Goal: Answer question/provide support

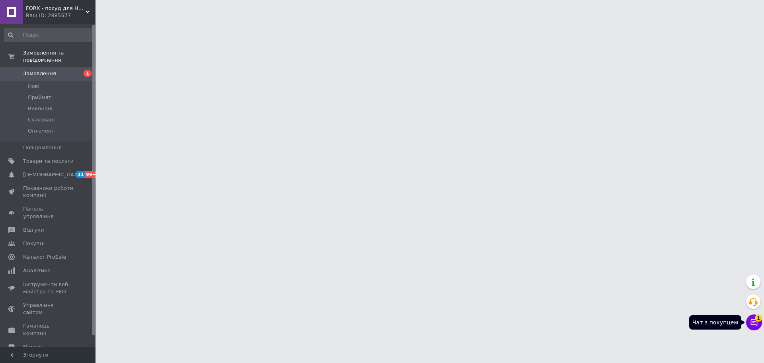
click at [755, 323] on icon at bounding box center [754, 322] width 8 height 8
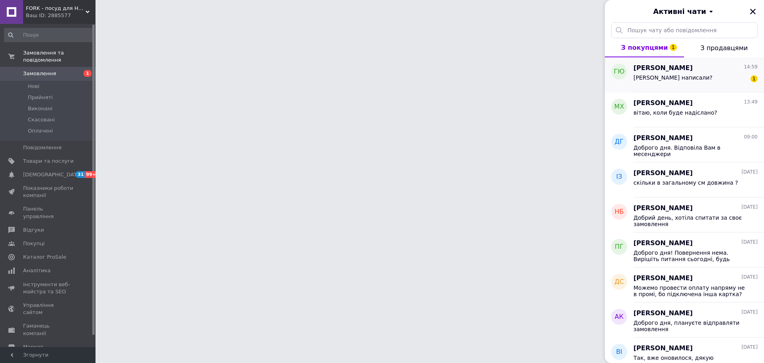
click at [690, 78] on div "Куди написали? 1" at bounding box center [695, 79] width 124 height 13
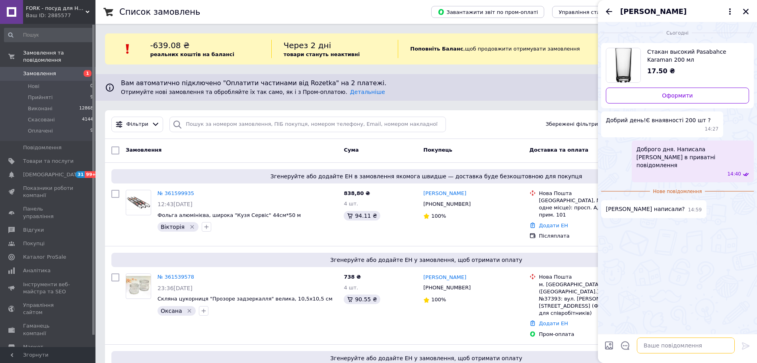
click at [668, 347] on textarea at bounding box center [686, 345] width 98 height 16
type textarea "В"
type textarea "Ми з Вами в вайбері переписуємось."
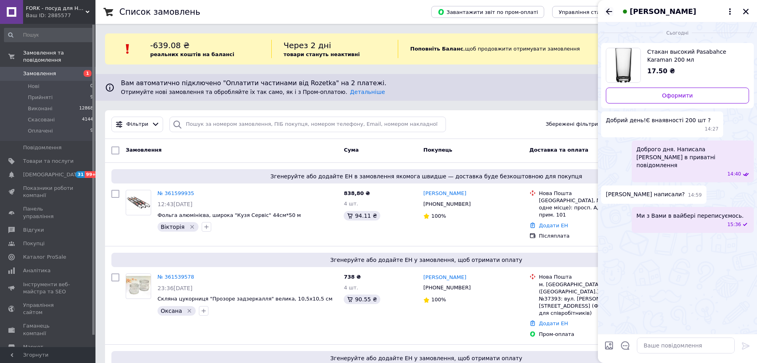
click at [609, 8] on icon "Назад" at bounding box center [609, 12] width 10 height 10
